Goal: Information Seeking & Learning: Understand process/instructions

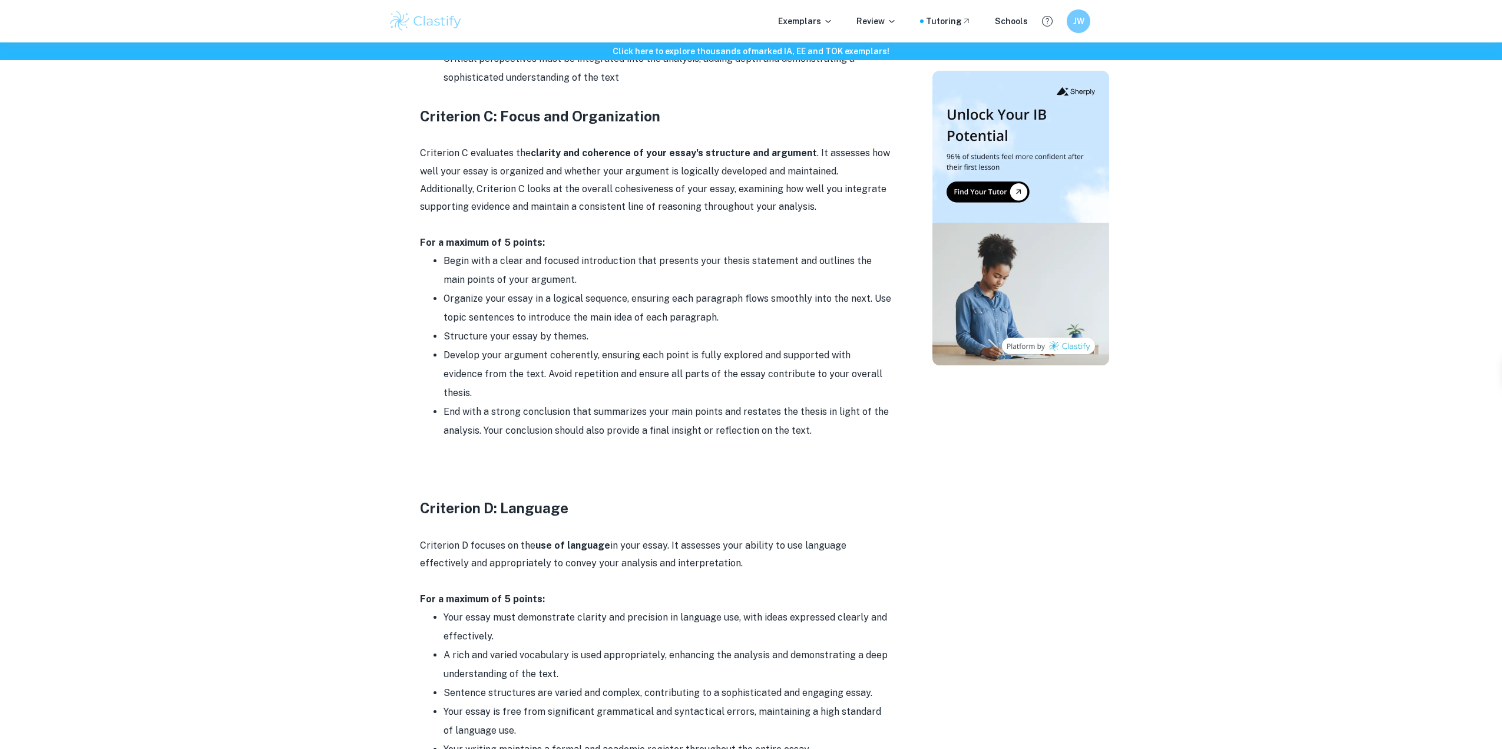
scroll to position [1414, 0]
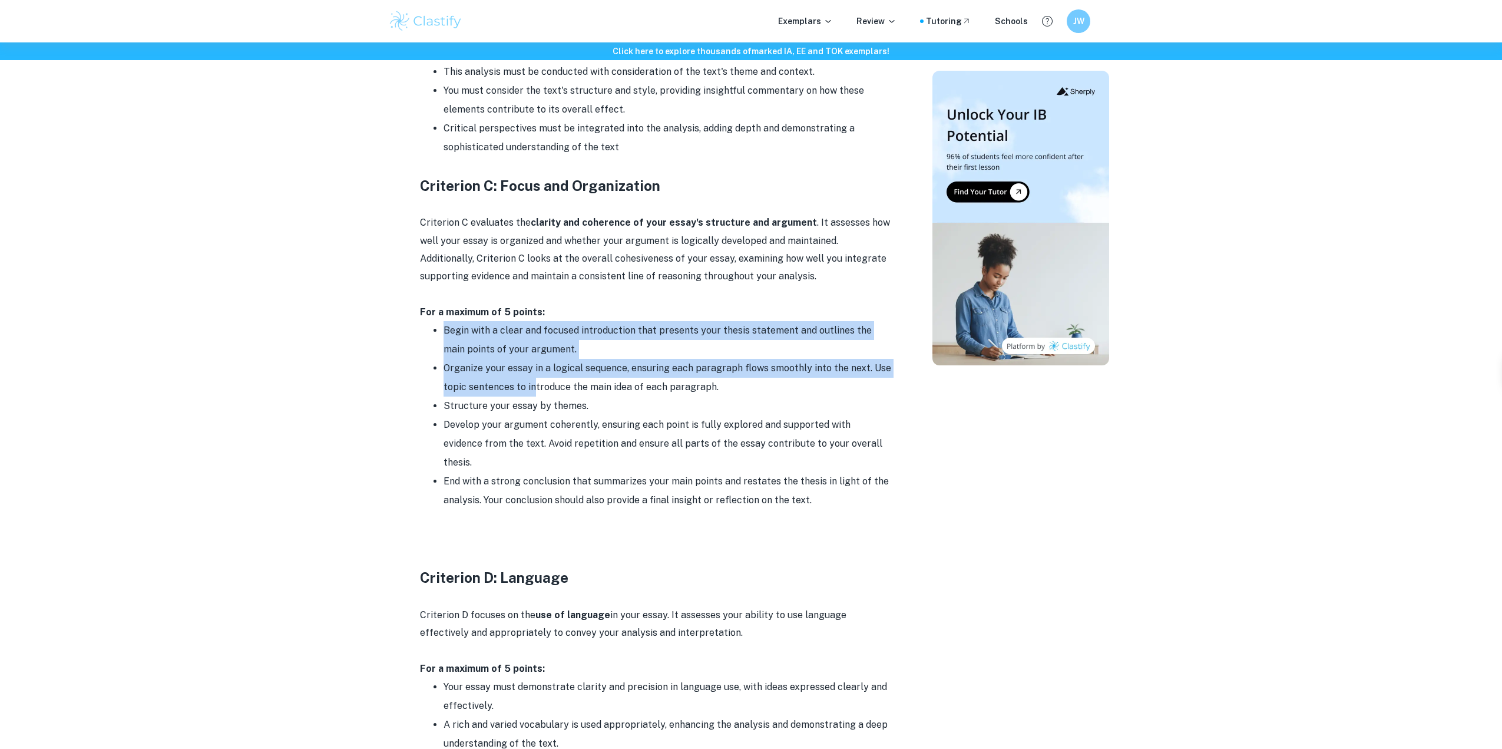
drag, startPoint x: 438, startPoint y: 314, endPoint x: 534, endPoint y: 366, distance: 109.9
click at [534, 366] on ul "Begin with a clear and focused introduction that presents your thesis statement…" at bounding box center [655, 415] width 471 height 189
click at [534, 366] on li "Organize your essay in a logical sequence, ensuring each paragraph flows smooth…" at bounding box center [668, 378] width 448 height 38
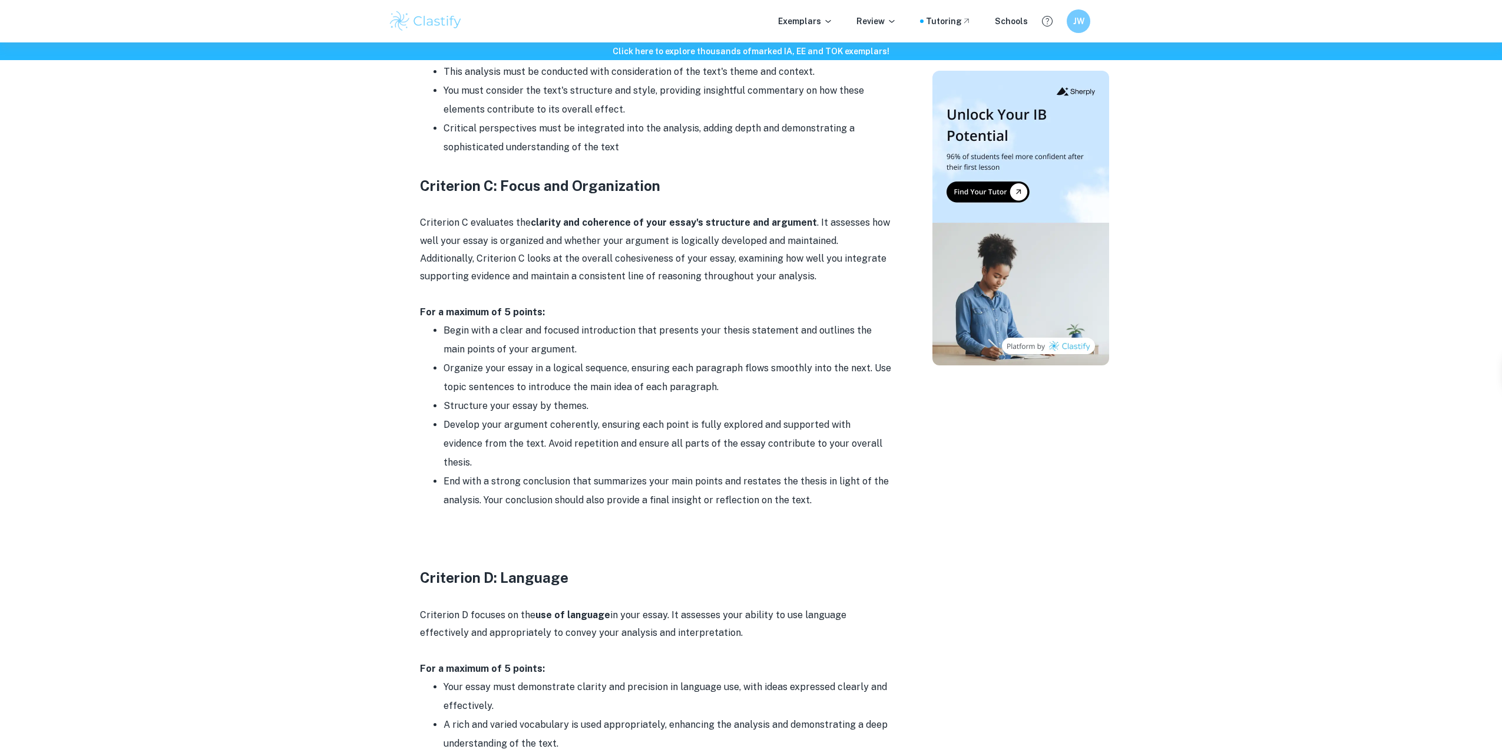
drag, startPoint x: 438, startPoint y: 352, endPoint x: 844, endPoint y: 472, distance: 423.2
click at [844, 472] on ul "Begin with a clear and focused introduction that presents your thesis statement…" at bounding box center [655, 415] width 471 height 189
click at [844, 472] on li "End with a strong conclusion that summarizes your main points and restates the …" at bounding box center [668, 491] width 448 height 38
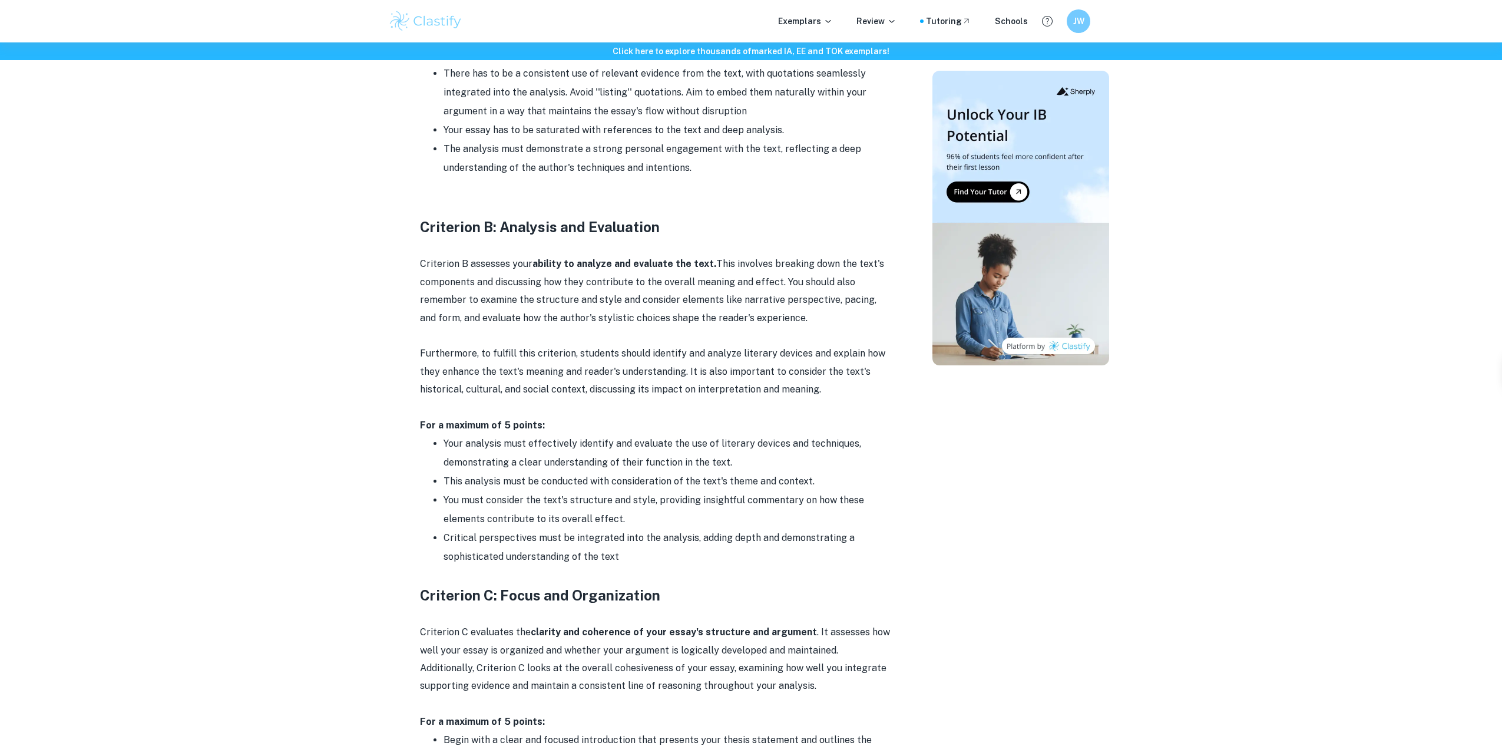
scroll to position [1002, 0]
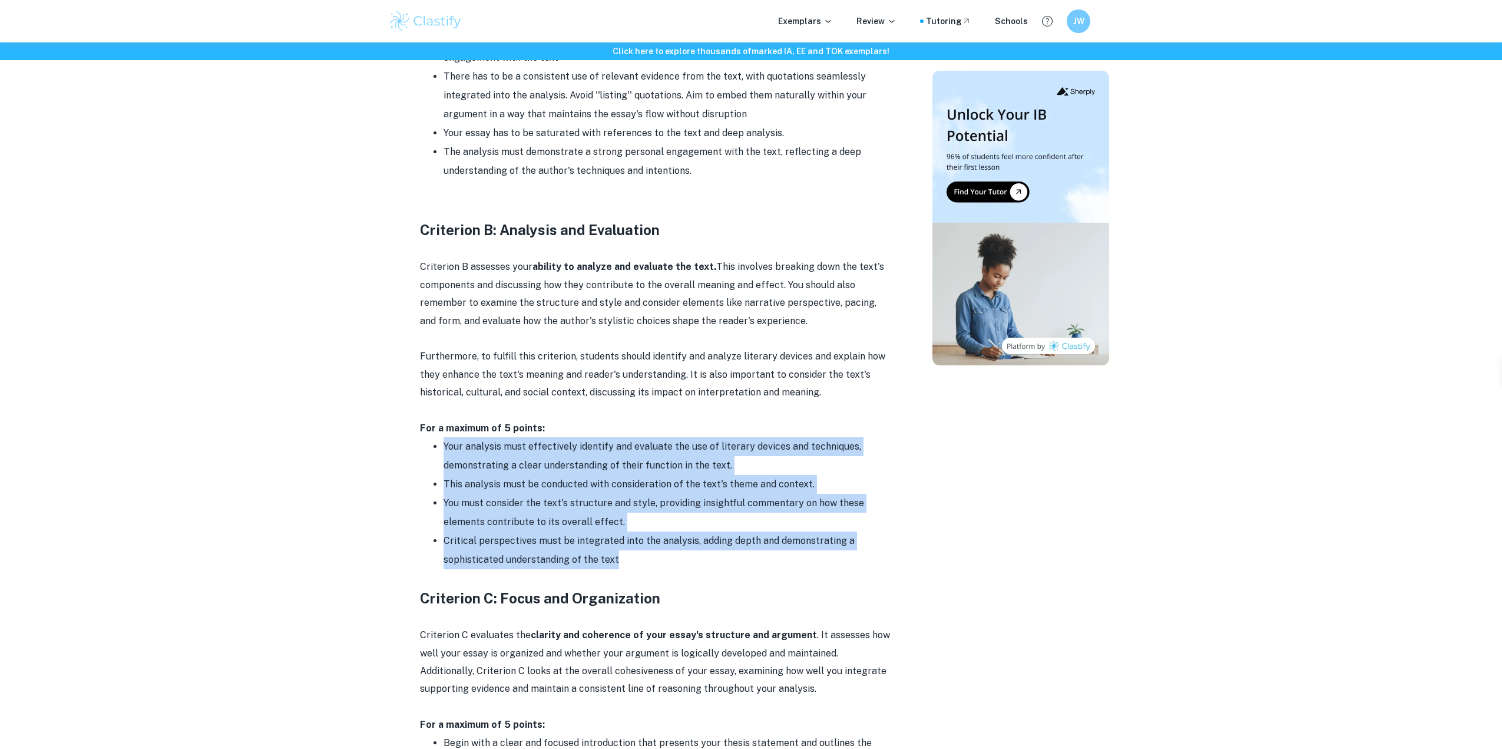
drag, startPoint x: 441, startPoint y: 424, endPoint x: 721, endPoint y: 538, distance: 302.0
click at [721, 538] on ul "Your analysis must effectively identify and evaluate the use of literary device…" at bounding box center [655, 503] width 471 height 132
click at [721, 538] on li "Critical perspectives must be integrated into the analysis, adding depth and de…" at bounding box center [668, 550] width 448 height 38
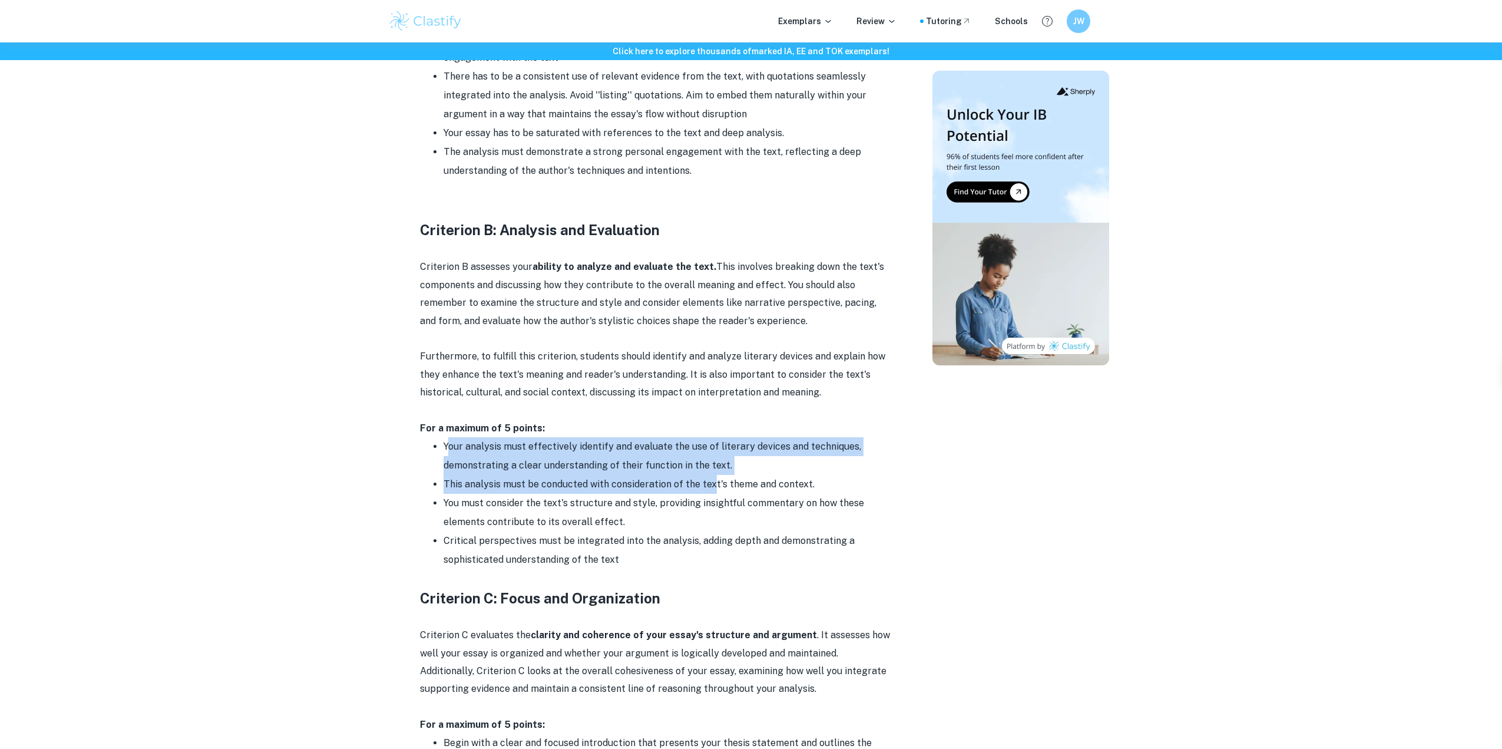
drag, startPoint x: 447, startPoint y: 427, endPoint x: 710, endPoint y: 460, distance: 266.0
click at [710, 460] on ul "Your analysis must effectively identify and evaluate the use of literary device…" at bounding box center [655, 503] width 471 height 132
click at [710, 475] on li "This analysis must be conducted with consideration of the text's theme and cont…" at bounding box center [668, 484] width 448 height 19
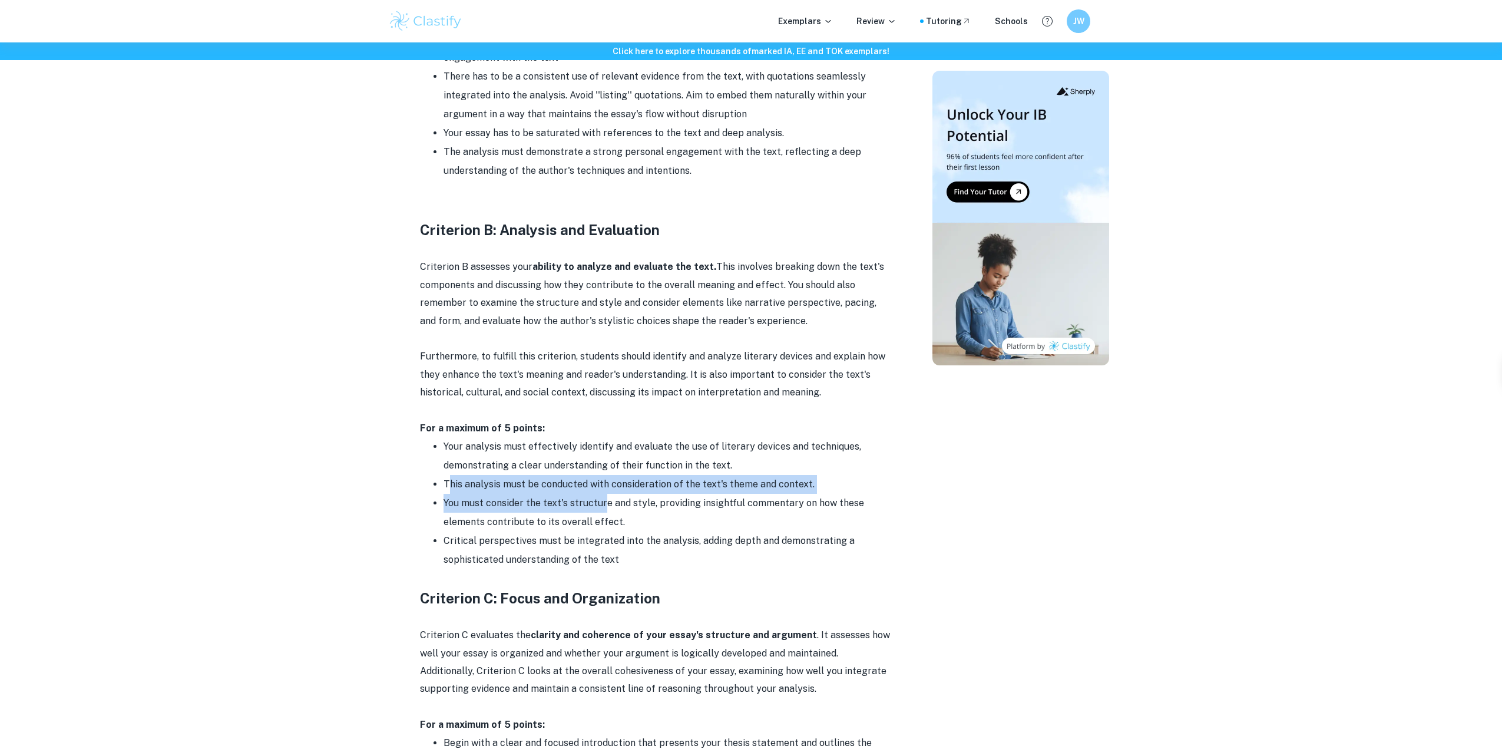
drag, startPoint x: 447, startPoint y: 462, endPoint x: 603, endPoint y: 484, distance: 158.2
click at [603, 484] on ul "Your analysis must effectively identify and evaluate the use of literary device…" at bounding box center [655, 503] width 471 height 132
click at [603, 494] on li "You must consider the text's structure and style, providing insightful commenta…" at bounding box center [668, 513] width 448 height 38
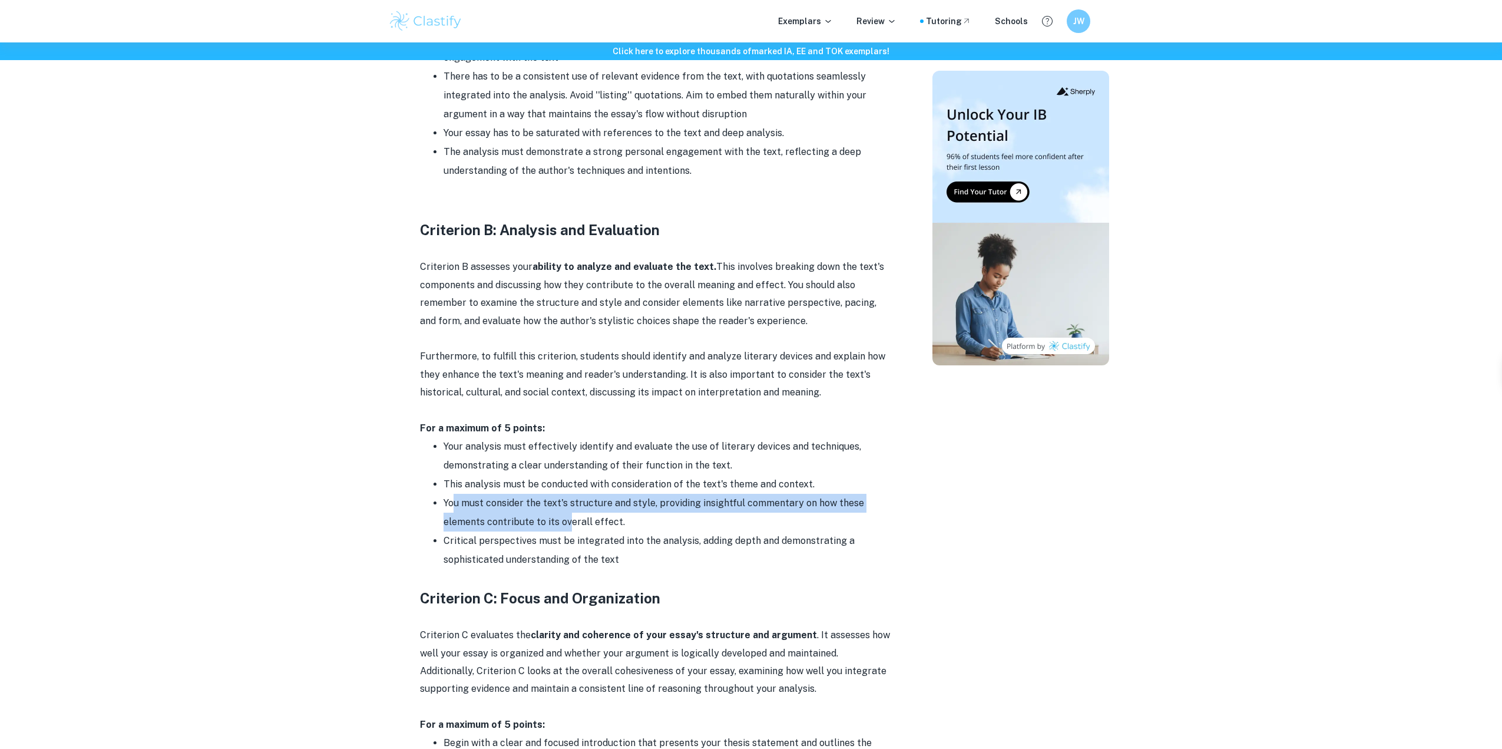
drag, startPoint x: 455, startPoint y: 482, endPoint x: 570, endPoint y: 507, distance: 118.2
click at [570, 507] on li "You must consider the text's structure and style, providing insightful commenta…" at bounding box center [668, 513] width 448 height 38
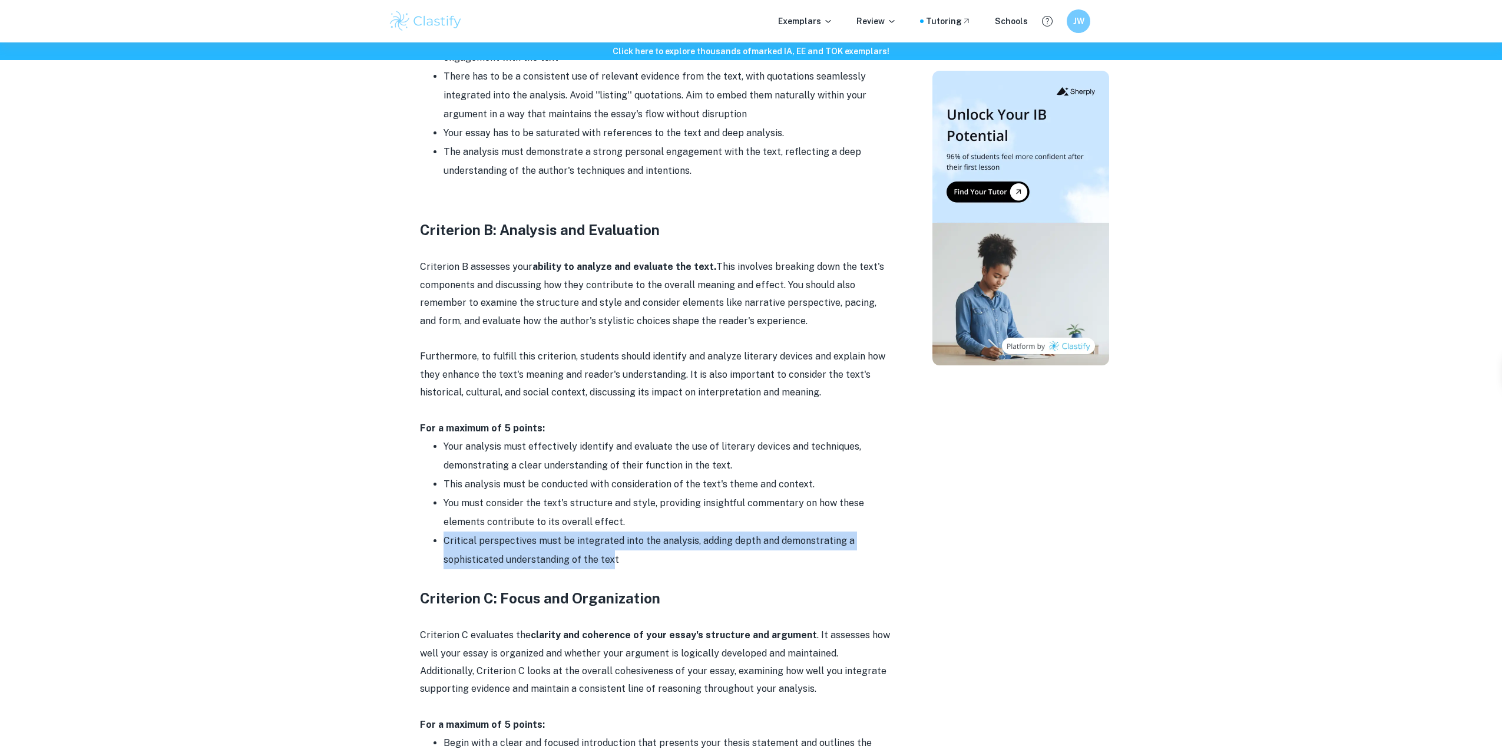
drag, startPoint x: 442, startPoint y: 524, endPoint x: 610, endPoint y: 544, distance: 168.6
click at [610, 544] on ul "Your analysis must effectively identify and evaluate the use of literary device…" at bounding box center [655, 503] width 471 height 132
click at [610, 544] on li "Critical perspectives must be integrated into the analysis, adding depth and de…" at bounding box center [668, 550] width 448 height 38
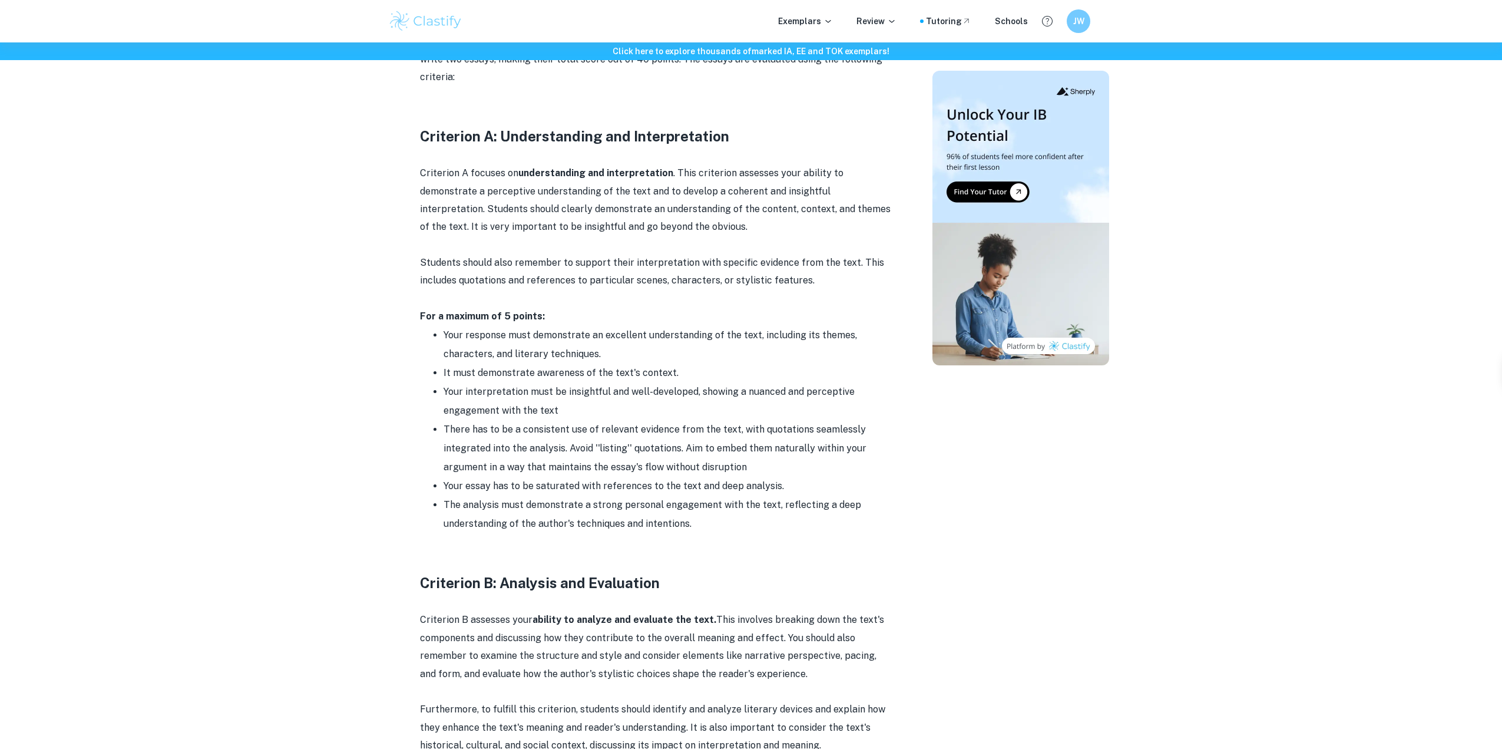
scroll to position [648, 0]
drag, startPoint x: 463, startPoint y: 330, endPoint x: 482, endPoint y: 339, distance: 21.6
click at [482, 339] on li "Your response must demonstrate an excellent understanding of the text, includin…" at bounding box center [668, 345] width 448 height 38
click at [464, 326] on li "Your response must demonstrate an excellent understanding of the text, includin…" at bounding box center [668, 345] width 448 height 38
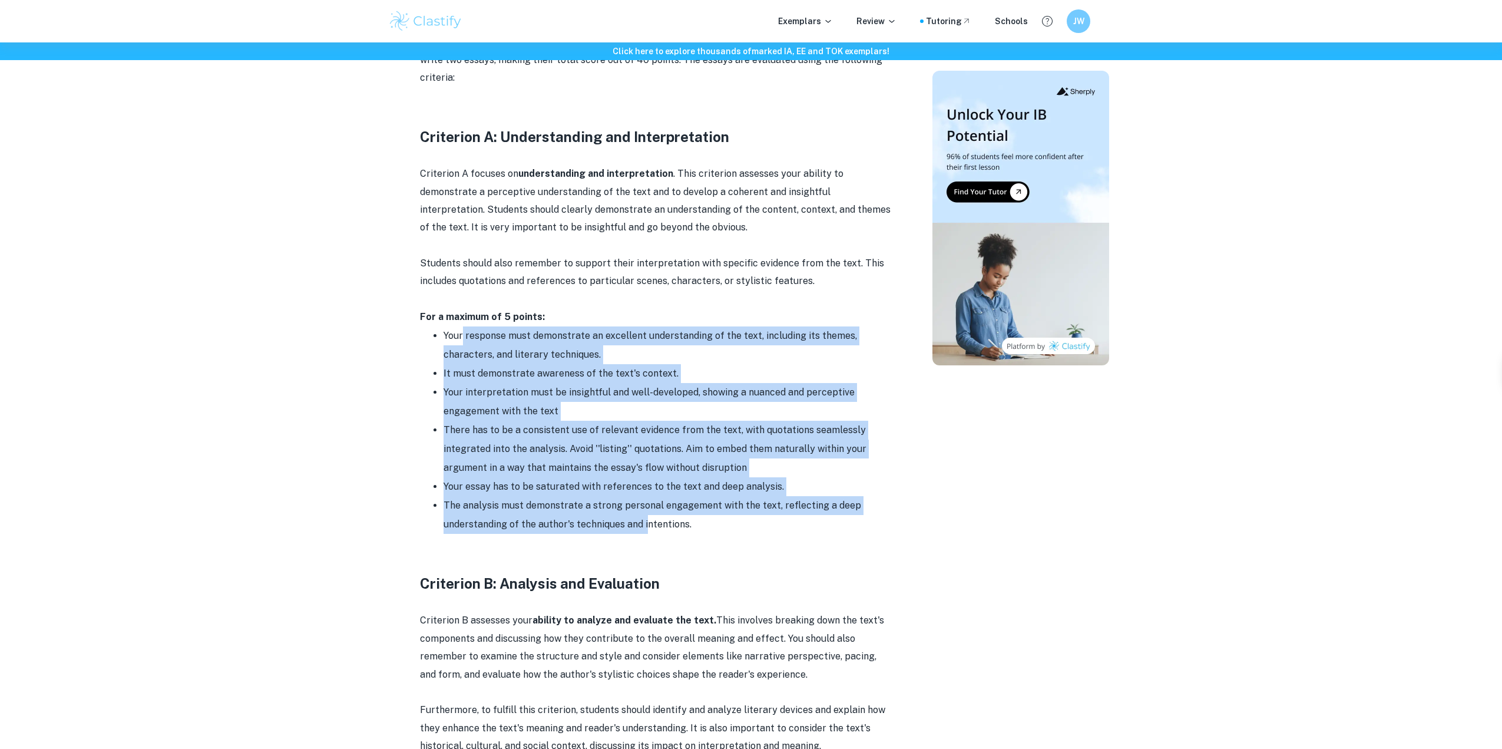
drag, startPoint x: 463, startPoint y: 321, endPoint x: 649, endPoint y: 513, distance: 267.1
click at [649, 513] on ul "Your response must demonstrate an excellent understanding of the text, includin…" at bounding box center [655, 429] width 471 height 207
